Goal: Information Seeking & Learning: Learn about a topic

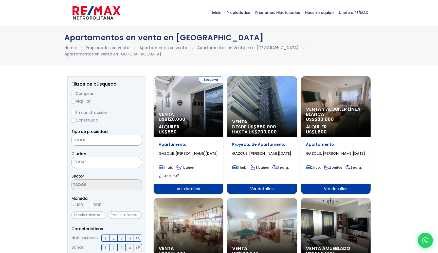
select select
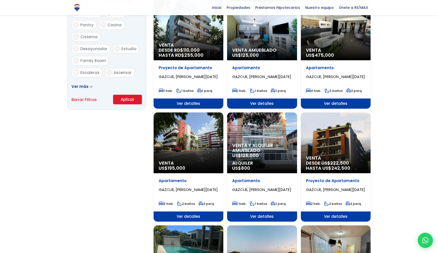
scroll to position [312, 0]
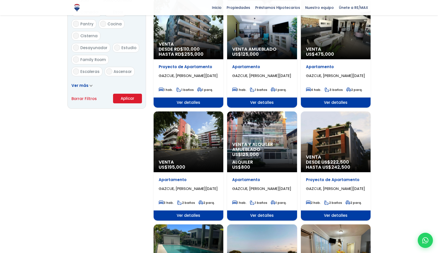
click at [263, 145] on span "Venta y alquiler amueblado" at bounding box center [262, 147] width 60 height 10
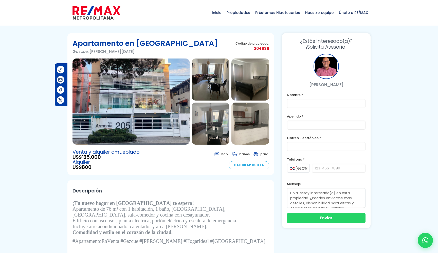
click at [207, 82] on img at bounding box center [210, 79] width 38 height 42
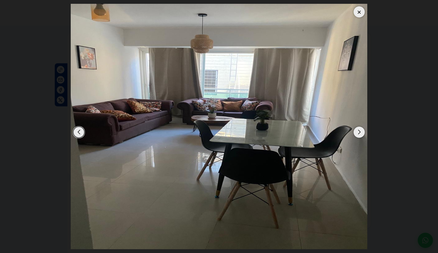
click at [359, 130] on div "Next slide" at bounding box center [358, 132] width 11 height 11
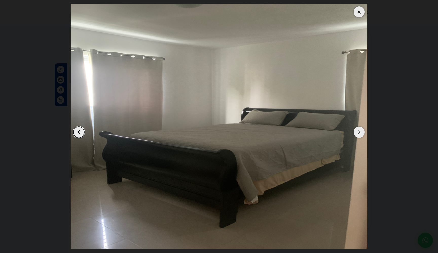
click at [359, 130] on div "Next slide" at bounding box center [358, 132] width 11 height 11
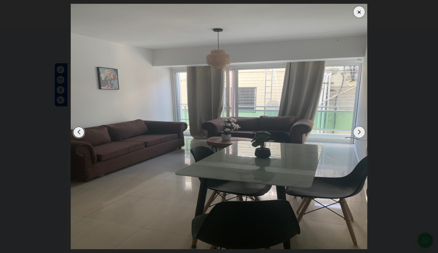
click at [359, 130] on div "Next slide" at bounding box center [358, 132] width 11 height 11
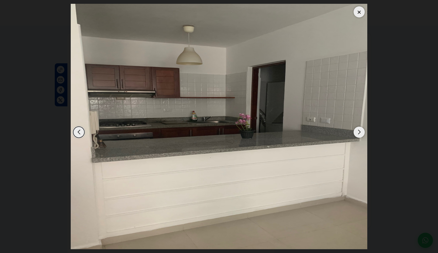
click at [359, 130] on div "Next slide" at bounding box center [358, 132] width 11 height 11
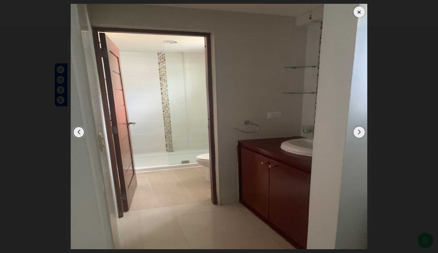
click at [359, 130] on div "Next slide" at bounding box center [358, 132] width 11 height 11
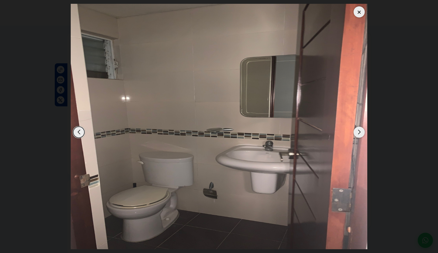
click at [359, 130] on div "Next slide" at bounding box center [358, 132] width 11 height 11
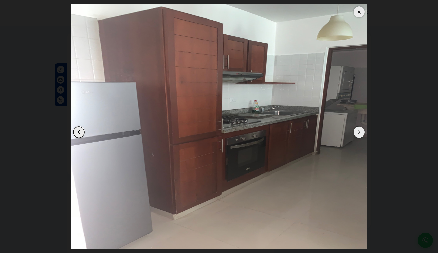
click at [359, 130] on div "Next slide" at bounding box center [358, 132] width 11 height 11
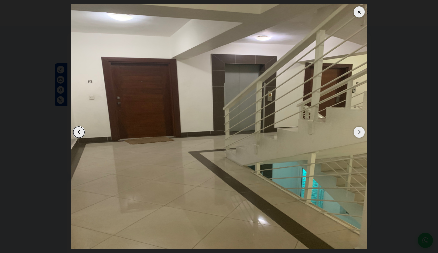
click at [359, 130] on div "Next slide" at bounding box center [358, 132] width 11 height 11
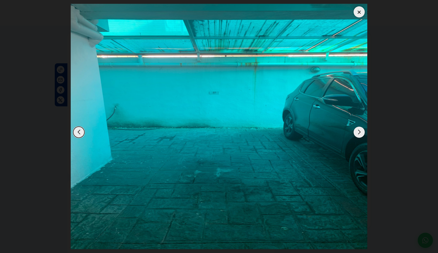
click at [359, 130] on div "Next slide" at bounding box center [358, 132] width 11 height 11
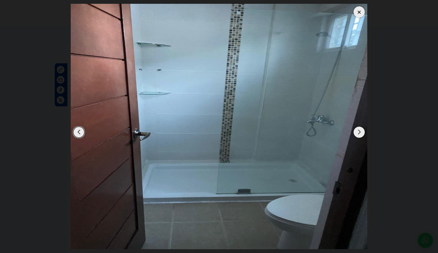
click at [359, 130] on div "Next slide" at bounding box center [358, 132] width 11 height 11
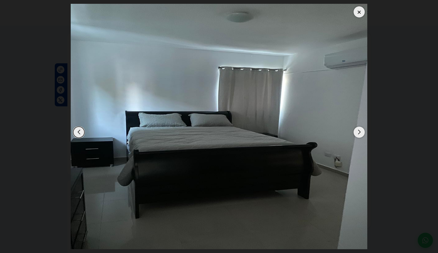
click at [359, 130] on div "Next slide" at bounding box center [358, 132] width 11 height 11
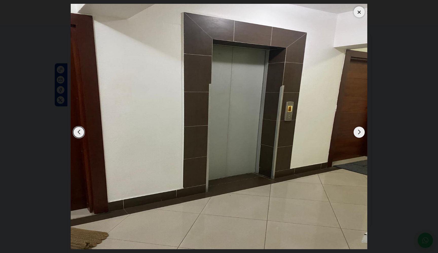
click at [359, 130] on div "Next slide" at bounding box center [358, 132] width 11 height 11
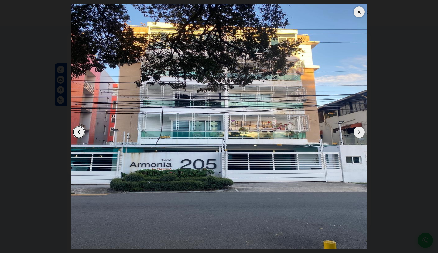
click at [359, 130] on div "Next slide" at bounding box center [358, 132] width 11 height 11
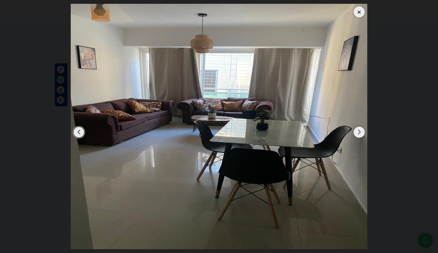
click at [361, 13] on div at bounding box center [358, 11] width 11 height 11
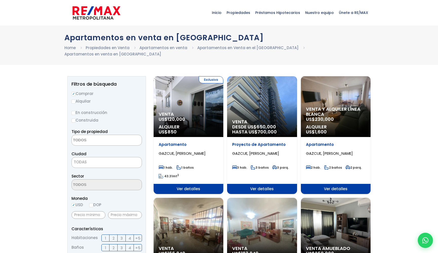
select select
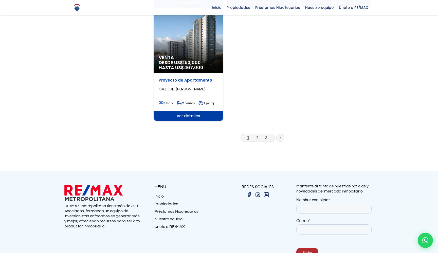
scroll to position [639, 0]
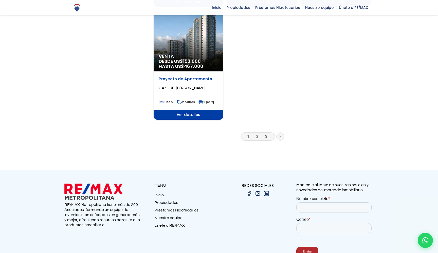
click at [256, 134] on link "2" at bounding box center [257, 136] width 2 height 5
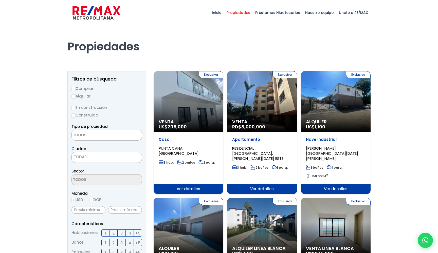
select select
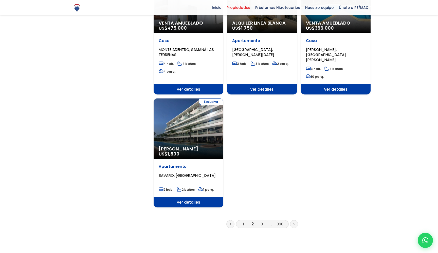
scroll to position [589, 0]
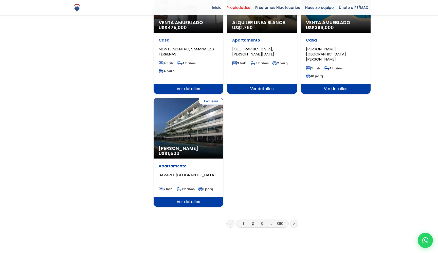
click at [261, 221] on link "3" at bounding box center [261, 223] width 2 height 5
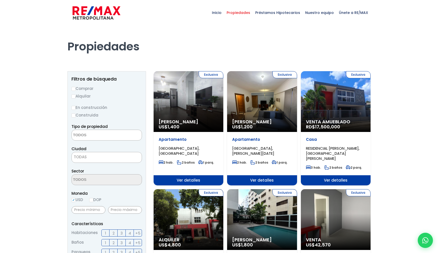
select select
